Goal: Information Seeking & Learning: Learn about a topic

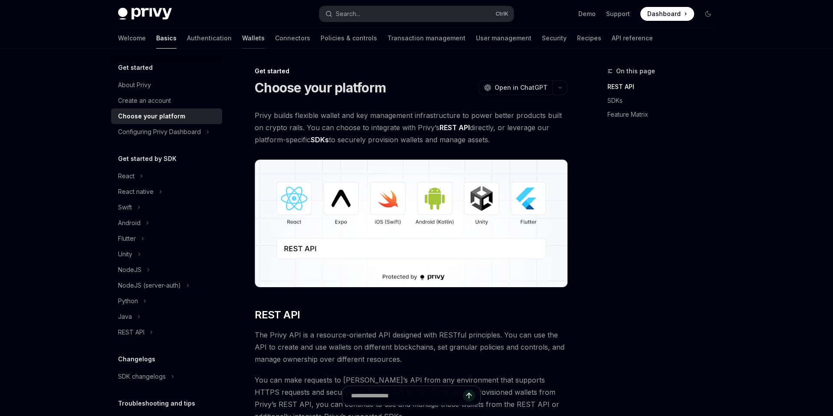
click at [242, 38] on link "Wallets" at bounding box center [253, 38] width 23 height 21
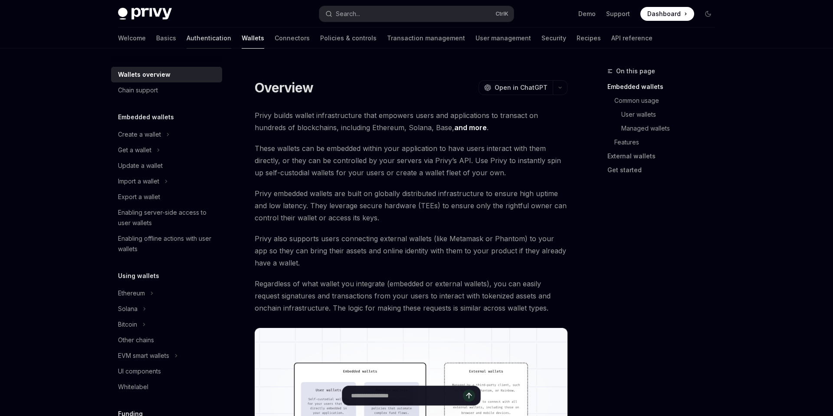
click at [187, 36] on link "Authentication" at bounding box center [209, 38] width 45 height 21
type textarea "*"
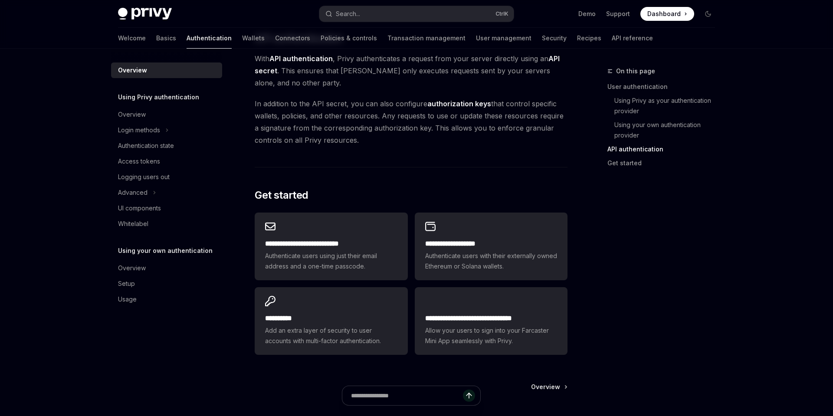
scroll to position [611, 0]
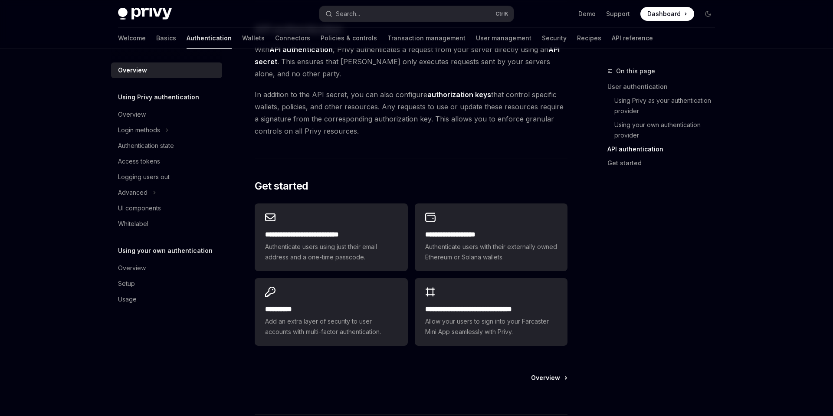
click at [548, 379] on span "Overview" at bounding box center [545, 377] width 29 height 9
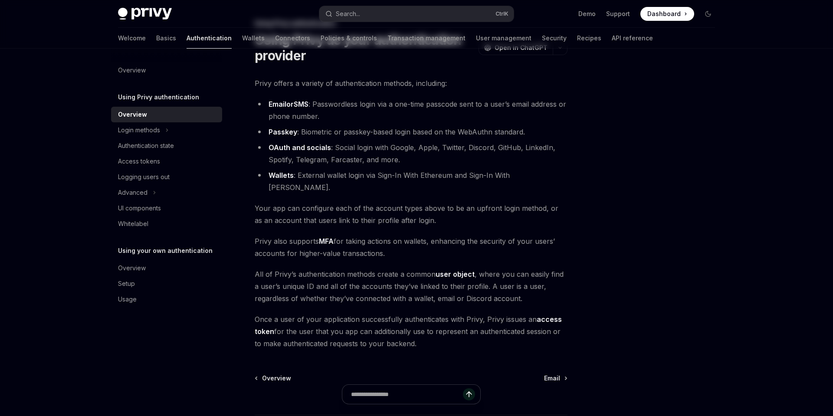
scroll to position [109, 0]
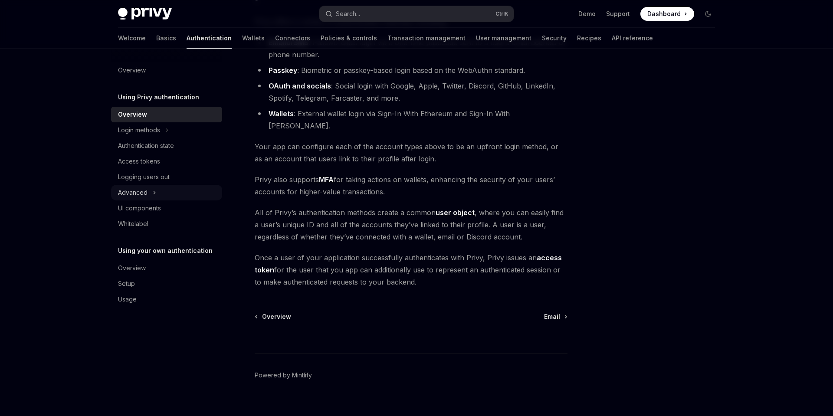
click at [130, 188] on button "Advanced" at bounding box center [166, 193] width 111 height 16
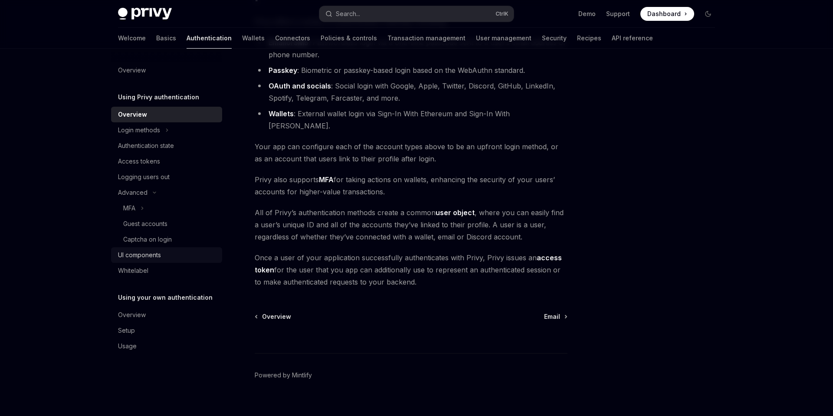
click at [144, 253] on div "UI components" at bounding box center [139, 255] width 43 height 10
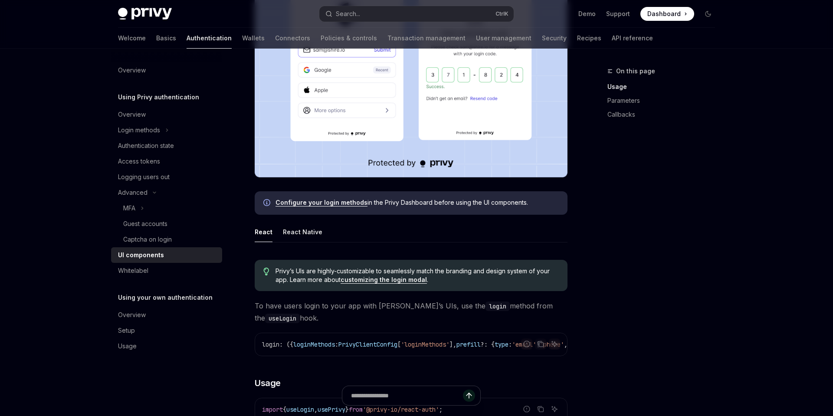
scroll to position [261, 0]
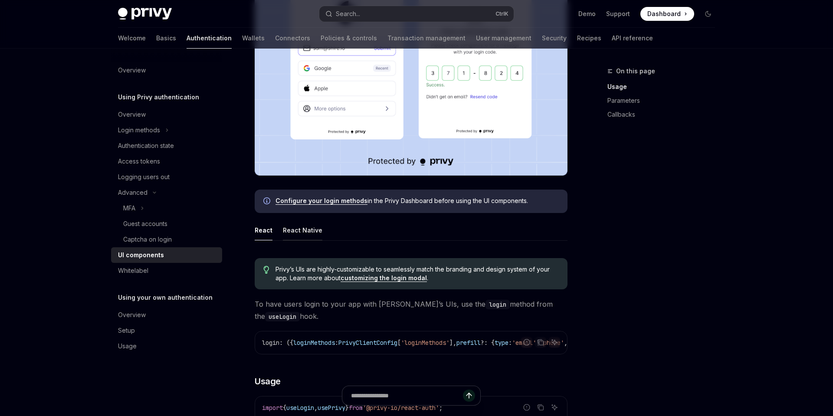
click at [305, 229] on button "React Native" at bounding box center [302, 230] width 39 height 20
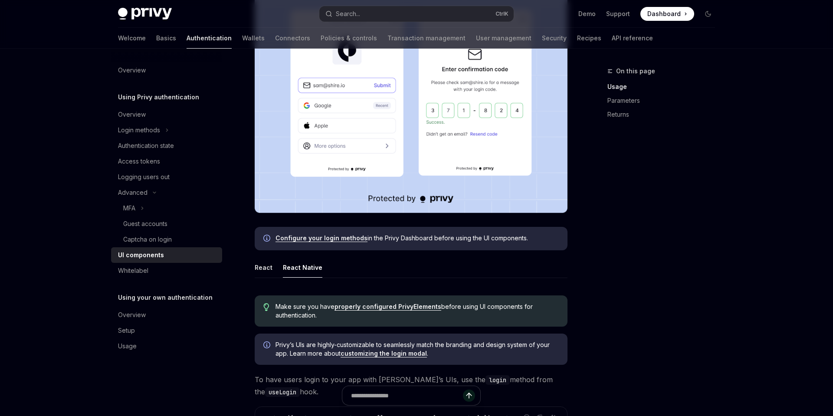
scroll to position [226, 0]
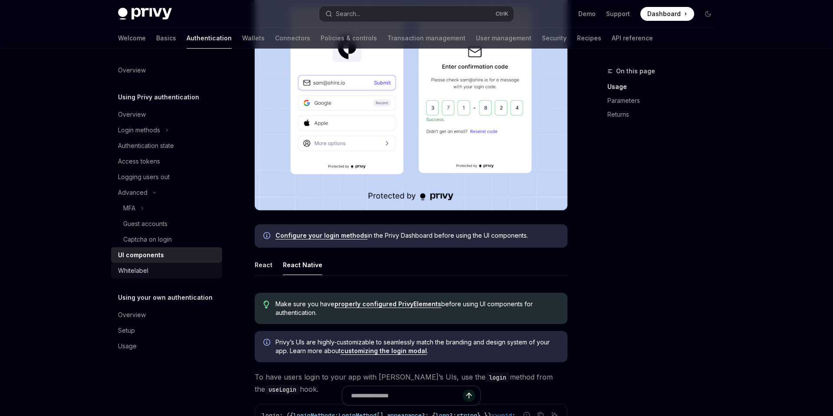
click at [145, 275] on div "Whitelabel" at bounding box center [133, 270] width 30 height 10
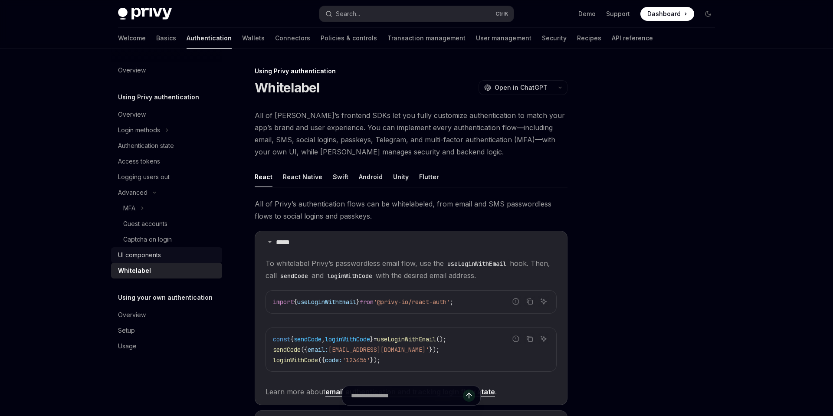
click at [136, 259] on div "UI components" at bounding box center [139, 255] width 43 height 10
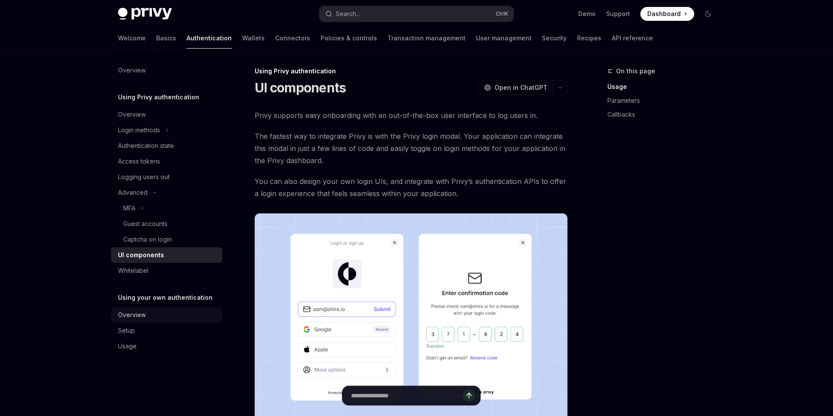
click at [135, 314] on div "Overview" at bounding box center [132, 315] width 28 height 10
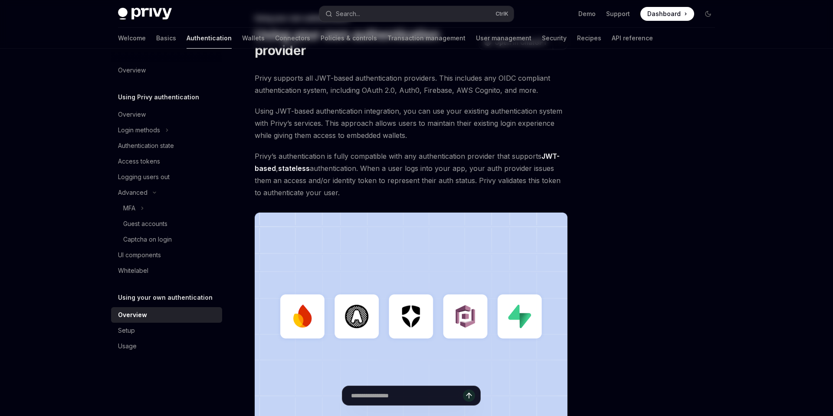
scroll to position [174, 0]
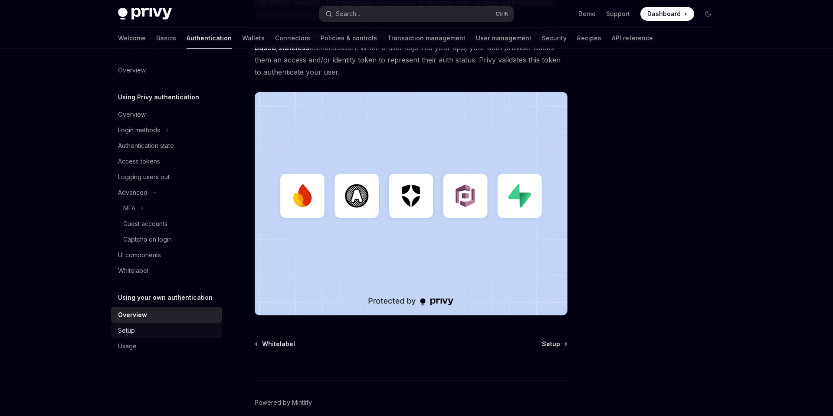
click at [132, 330] on div "Setup" at bounding box center [126, 330] width 17 height 10
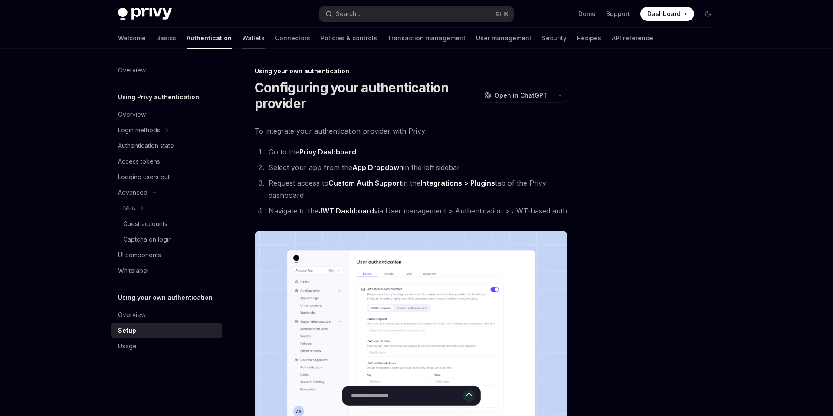
click at [242, 40] on link "Wallets" at bounding box center [253, 38] width 23 height 21
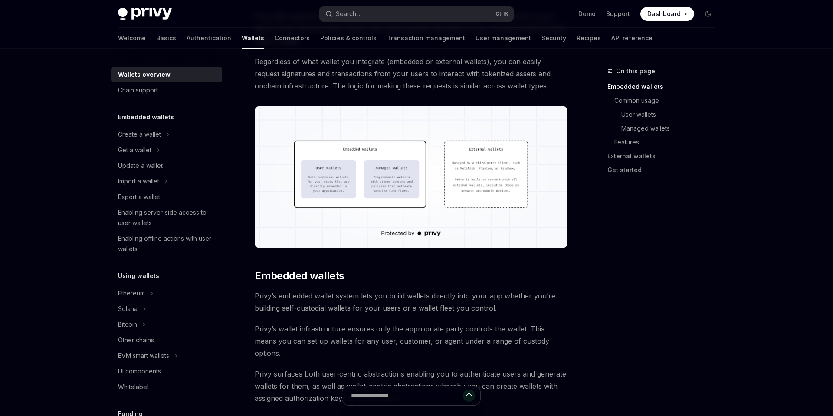
scroll to position [401, 0]
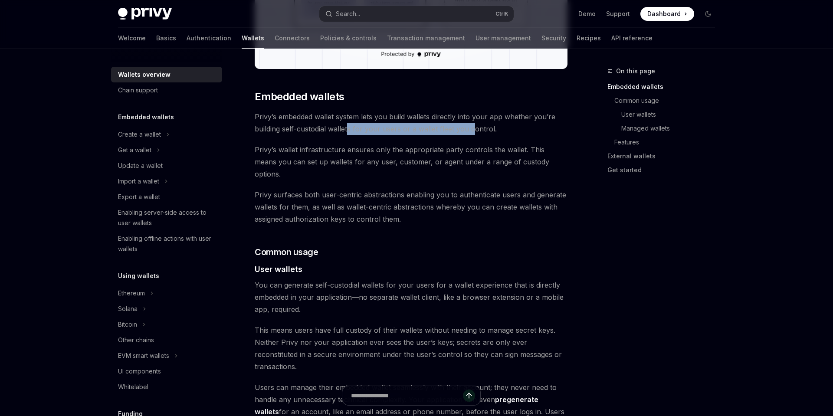
drag, startPoint x: 349, startPoint y: 132, endPoint x: 470, endPoint y: 126, distance: 121.6
click at [470, 126] on span "Privy’s embedded wallet system lets you build wallets directly into your app wh…" at bounding box center [411, 123] width 313 height 24
click at [459, 164] on span "Privy’s wallet infrastructure ensures only the appropriate party controls the w…" at bounding box center [411, 162] width 313 height 36
drag, startPoint x: 448, startPoint y: 132, endPoint x: 487, endPoint y: 129, distance: 39.6
click at [487, 129] on span "Privy’s embedded wallet system lets you build wallets directly into your app wh…" at bounding box center [411, 123] width 313 height 24
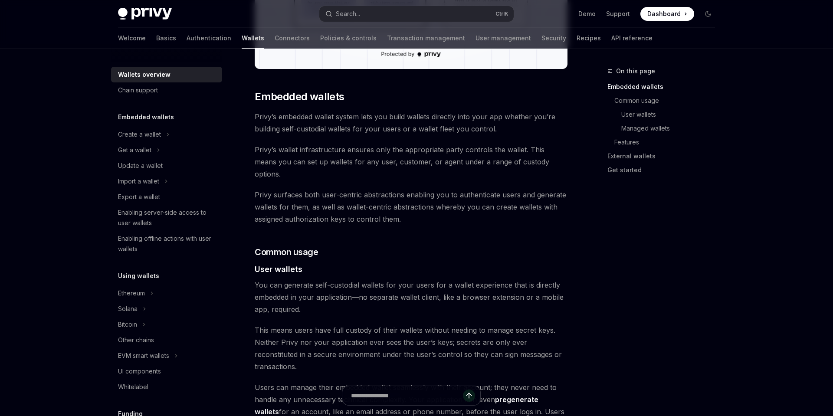
click at [433, 131] on span "Privy’s embedded wallet system lets you build wallets directly into your app wh…" at bounding box center [411, 123] width 313 height 24
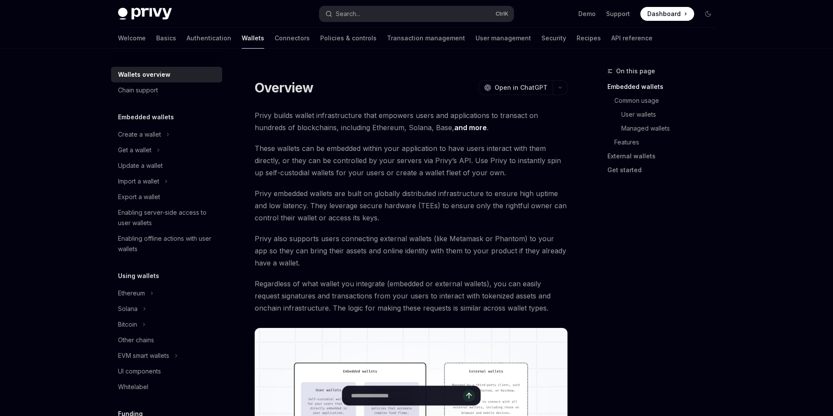
scroll to position [4, 0]
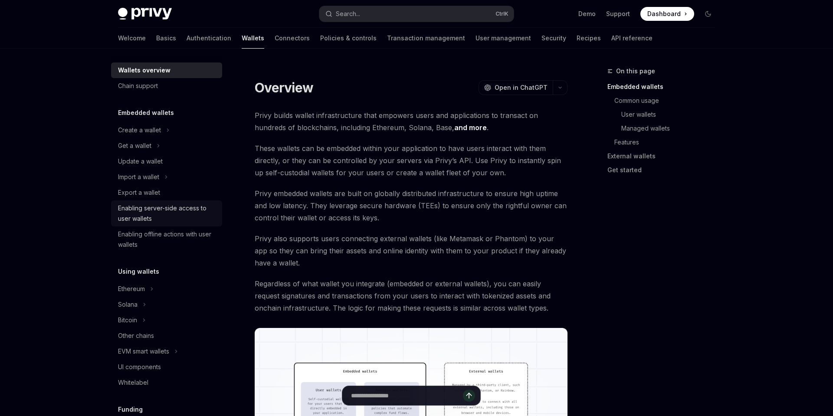
click at [160, 213] on div "Enabling server-side access to user wallets" at bounding box center [167, 213] width 99 height 21
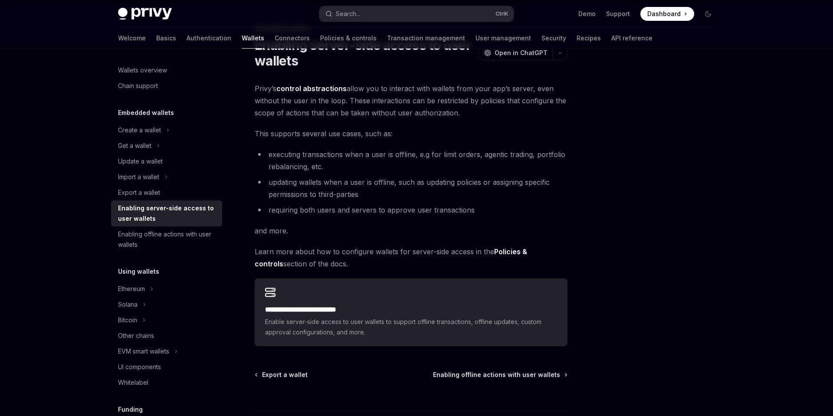
scroll to position [113, 0]
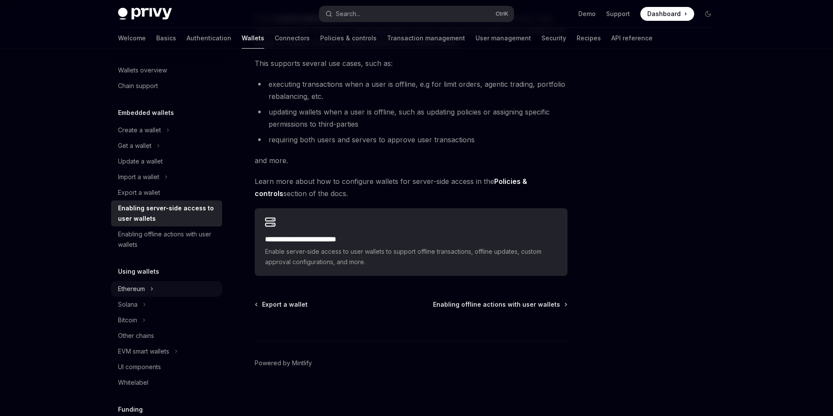
click at [130, 289] on div "Ethereum" at bounding box center [131, 289] width 27 height 10
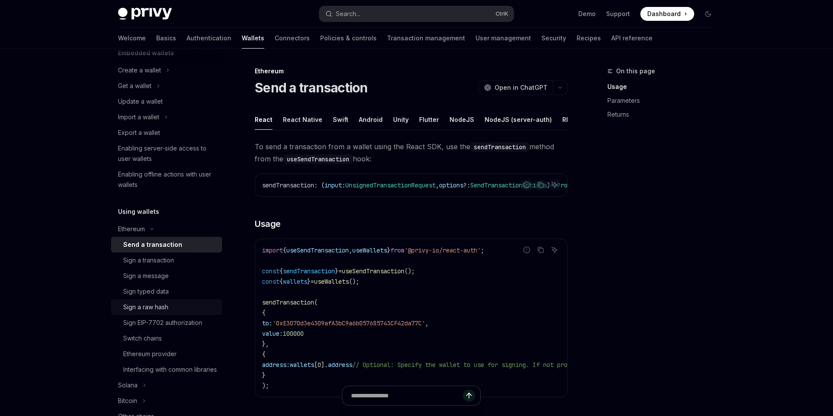
scroll to position [65, 0]
click at [170, 321] on div "Sign EIP-7702 authorization" at bounding box center [162, 322] width 79 height 10
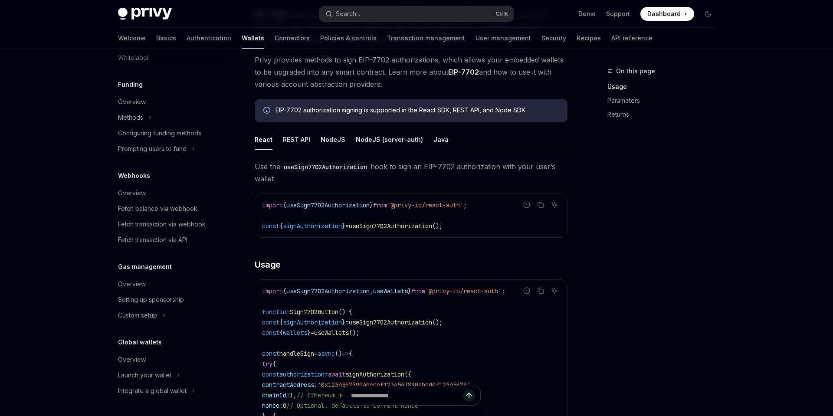
scroll to position [480, 0]
click at [153, 390] on div "Integrate a global wallet" at bounding box center [152, 391] width 69 height 10
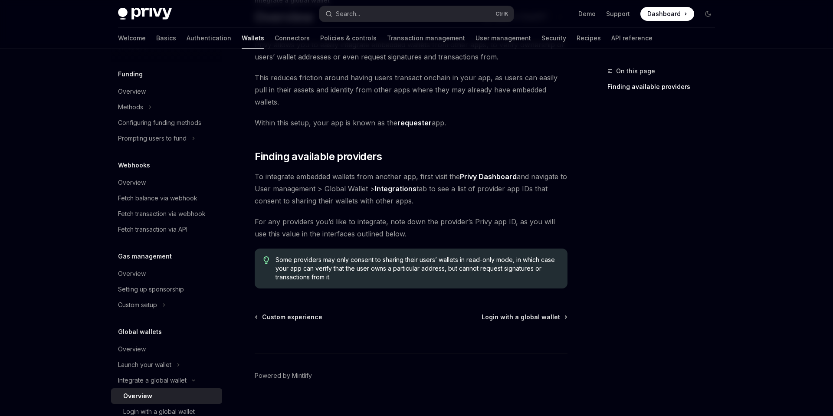
scroll to position [71, 0]
click at [527, 312] on span "Login with a global wallet" at bounding box center [521, 316] width 79 height 9
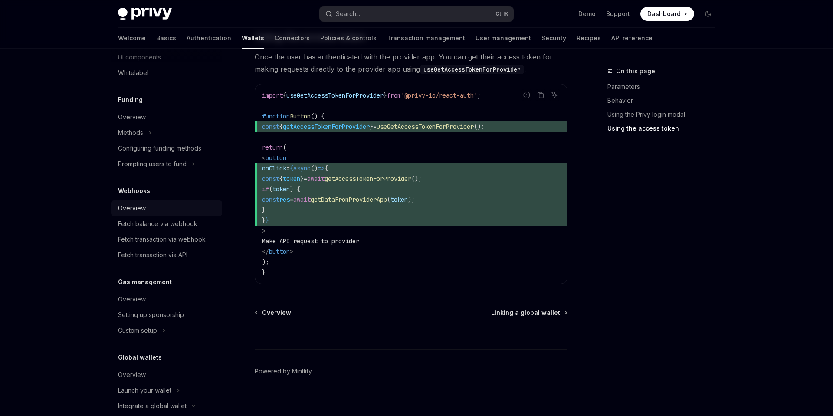
scroll to position [468, 0]
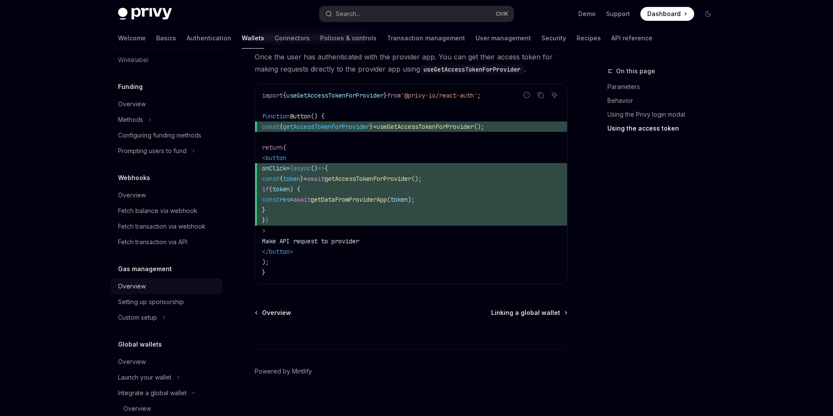
click at [144, 292] on div "Overview" at bounding box center [132, 286] width 28 height 10
type textarea "*"
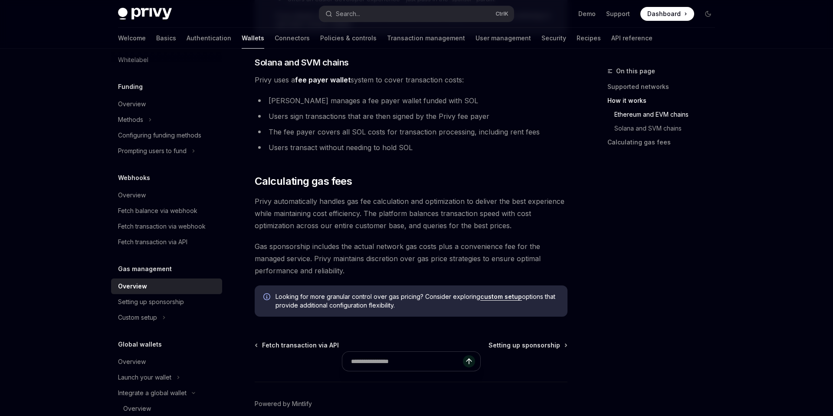
scroll to position [613, 0]
